Goal: Task Accomplishment & Management: Manage account settings

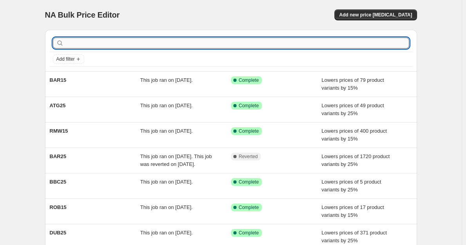
click at [114, 48] on input "text" at bounding box center [237, 43] width 344 height 11
type input "bar15"
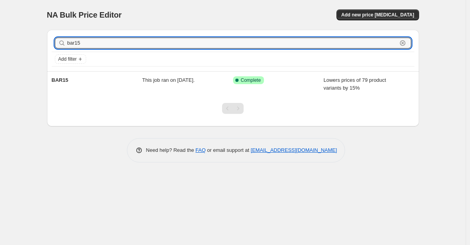
drag, startPoint x: 96, startPoint y: 41, endPoint x: 32, endPoint y: 36, distance: 64.0
click at [32, 36] on div "NA Bulk Price Editor. This page is ready NA Bulk Price Editor Add new price [ME…" at bounding box center [232, 122] width 465 height 245
paste input "text"
drag, startPoint x: 84, startPoint y: 46, endPoint x: 53, endPoint y: 43, distance: 31.0
click at [53, 43] on div "bar15 Clear" at bounding box center [233, 42] width 362 height 17
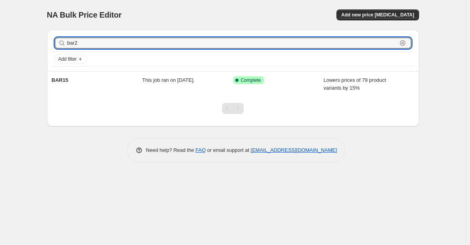
type input "bar25"
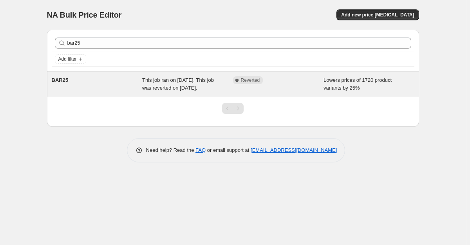
click at [178, 90] on span "This job ran on [DATE]. This job was reverted on [DATE]." at bounding box center [178, 84] width 72 height 14
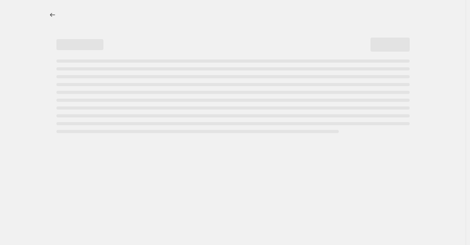
select select "percentage"
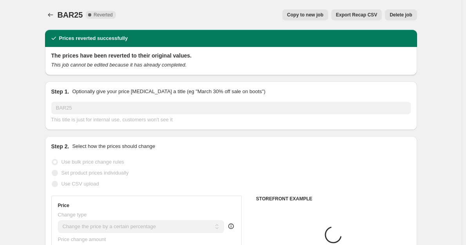
click at [323, 13] on span "Copy to new job" at bounding box center [305, 15] width 36 height 6
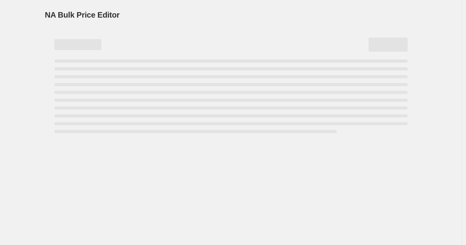
select select "percentage"
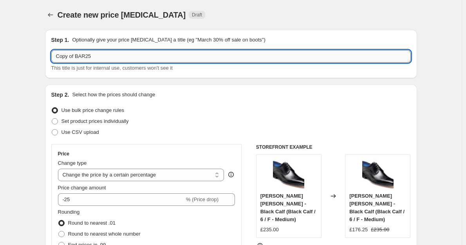
click at [75, 56] on input "Copy of BAR25" at bounding box center [230, 56] width 359 height 13
click at [77, 56] on input "Copy of BAR25" at bounding box center [230, 56] width 359 height 13
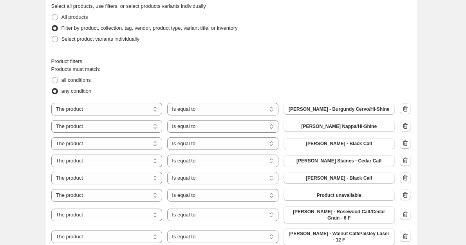
scroll to position [509, 0]
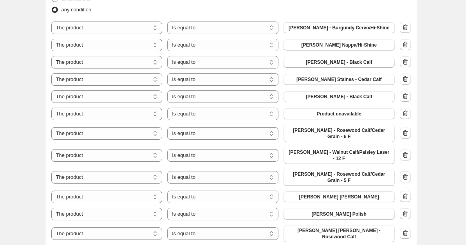
type input "BAR25"
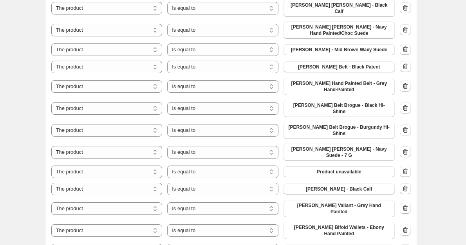
scroll to position [3479, 0]
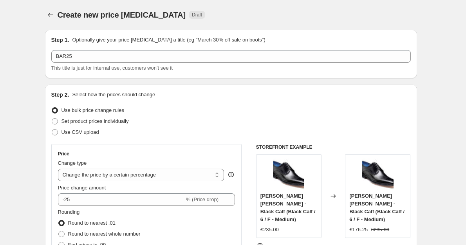
select select "percentage"
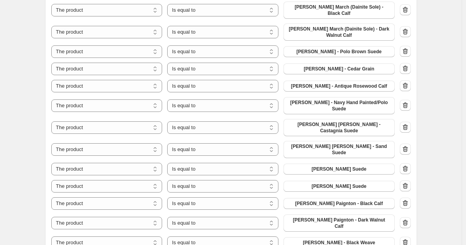
scroll to position [3576, 0]
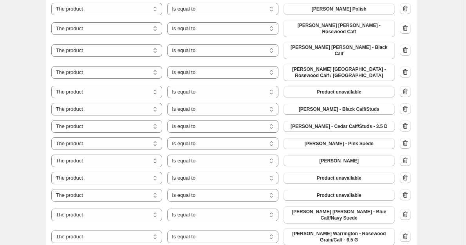
scroll to position [0, 0]
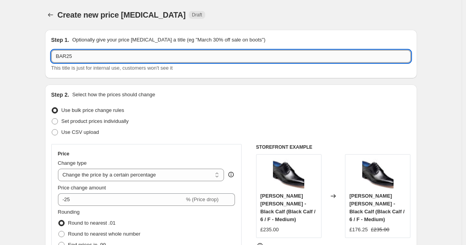
click at [59, 57] on input "BAR25" at bounding box center [230, 56] width 359 height 13
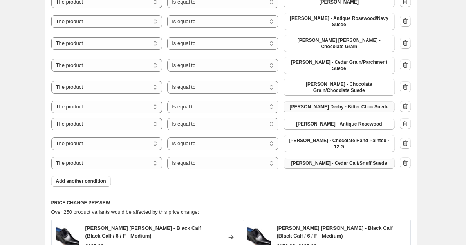
scroll to position [3831, 0]
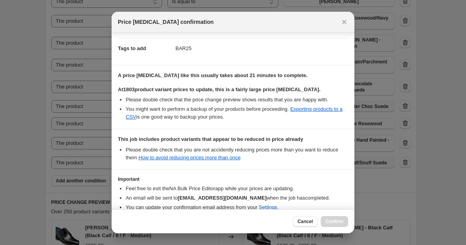
scroll to position [148, 0]
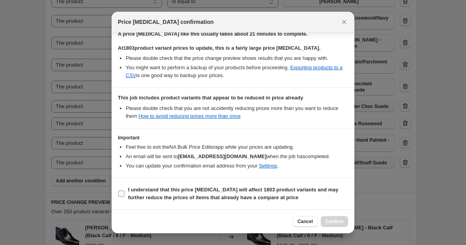
click at [151, 194] on span "I understand that this price change job will affect 1803 product variants and m…" at bounding box center [238, 194] width 220 height 16
click at [124, 194] on input "I understand that this price change job will affect 1803 product variants and m…" at bounding box center [121, 194] width 6 height 6
checkbox input "true"
click at [329, 220] on span "Confirm" at bounding box center [334, 221] width 18 height 6
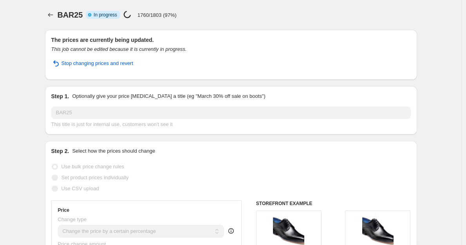
select select "percentage"
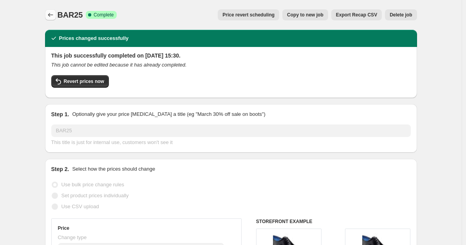
click at [48, 14] on button "Price change jobs" at bounding box center [50, 14] width 11 height 11
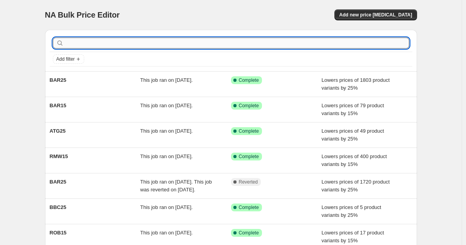
click at [87, 41] on input "text" at bounding box center [237, 43] width 344 height 11
type input "bar25"
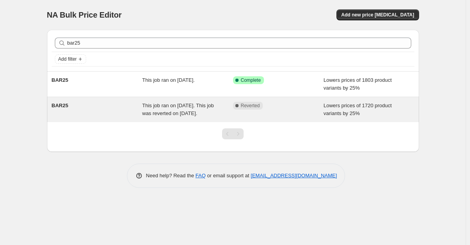
click at [164, 114] on span "This job ran on [DATE]. This job was reverted on [DATE]." at bounding box center [178, 110] width 72 height 14
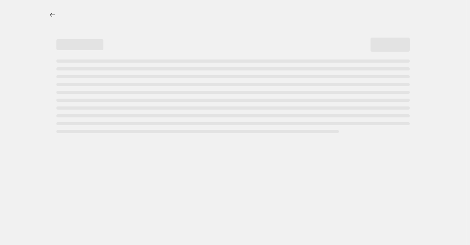
select select "percentage"
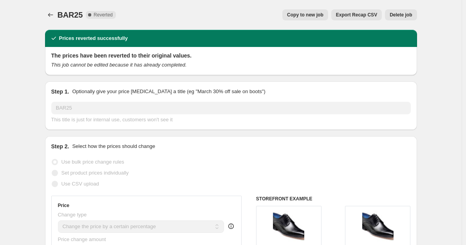
click at [402, 16] on span "Delete job" at bounding box center [400, 15] width 22 height 6
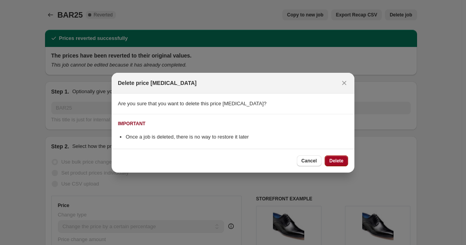
click at [334, 160] on span "Delete" at bounding box center [336, 161] width 14 height 6
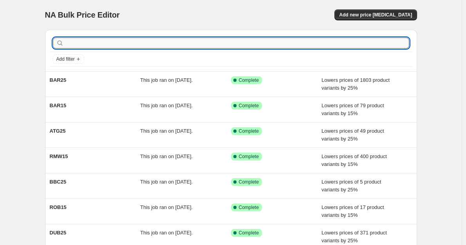
click at [90, 46] on input "text" at bounding box center [237, 43] width 344 height 11
type input "BAR25"
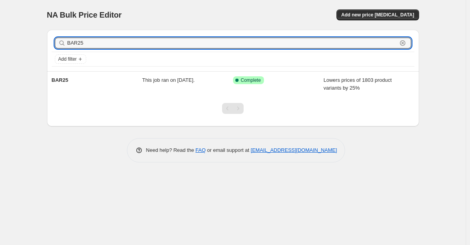
click at [90, 45] on input "BAR25" at bounding box center [232, 43] width 330 height 11
type input "BAR25"
drag, startPoint x: 90, startPoint y: 45, endPoint x: 36, endPoint y: 41, distance: 54.2
click at [36, 41] on div "NA Bulk Price Editor. This page is ready NA Bulk Price Editor Add new price cha…" at bounding box center [232, 122] width 465 height 245
